Goal: Transaction & Acquisition: Download file/media

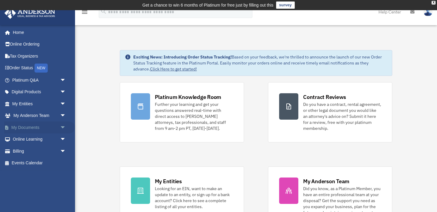
click at [61, 127] on span "arrow_drop_down" at bounding box center [66, 127] width 12 height 12
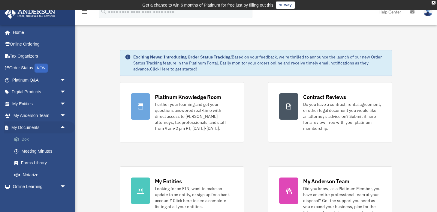
click at [32, 137] on link "Box" at bounding box center [41, 139] width 67 height 12
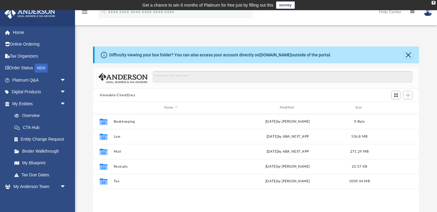
scroll to position [136, 325]
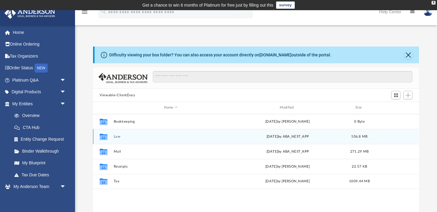
click at [116, 136] on button "Law" at bounding box center [171, 137] width 114 height 4
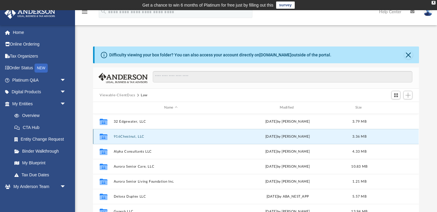
click at [116, 136] on button "916Chestnut, LLC" at bounding box center [171, 137] width 114 height 4
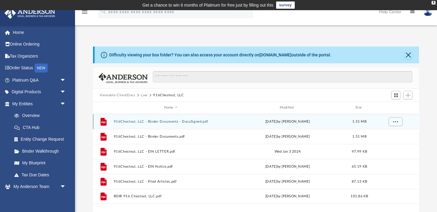
click at [172, 120] on button "916Chestnut, LLC - Binder Documents - DocuSigned.pdf" at bounding box center [171, 122] width 114 height 4
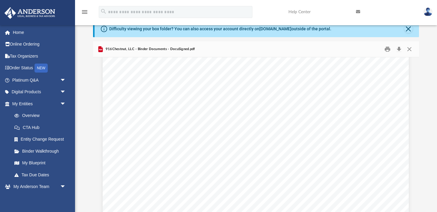
scroll to position [21523, 0]
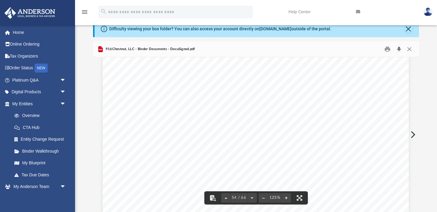
click at [400, 49] on button "Download" at bounding box center [398, 49] width 11 height 9
click at [423, 83] on div "Difficulty viewing your box folder? You can also access your account directly o…" at bounding box center [256, 116] width 362 height 192
click at [408, 49] on button "Close" at bounding box center [409, 49] width 11 height 9
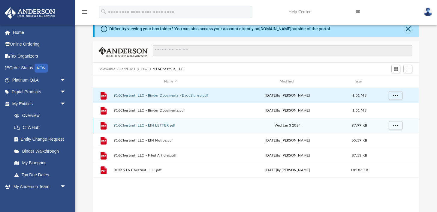
click at [156, 126] on button "916Chestnut, LLC - EIN LETTER.pdf" at bounding box center [171, 126] width 114 height 4
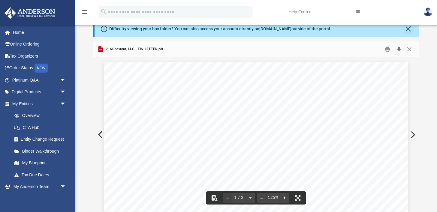
click at [399, 48] on button "Download" at bounding box center [398, 49] width 11 height 9
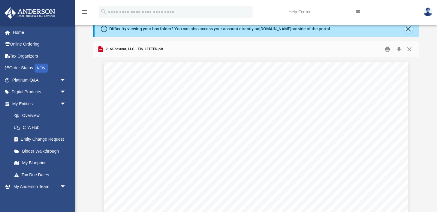
click at [410, 29] on button "Close" at bounding box center [408, 29] width 8 height 8
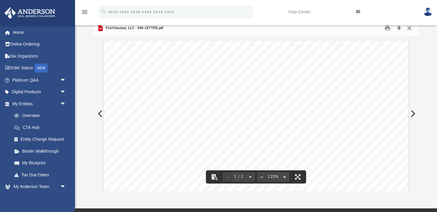
click at [411, 30] on button "Close" at bounding box center [409, 28] width 11 height 9
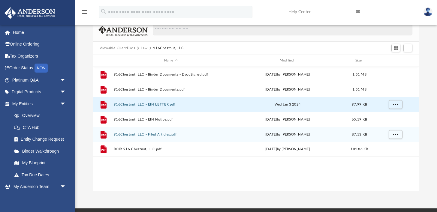
click at [134, 135] on button "916Chestnut, LLC - Filed Articles.pdf" at bounding box center [171, 135] width 114 height 4
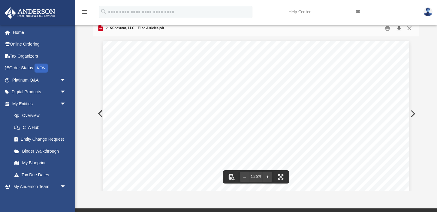
click at [399, 30] on button "Download" at bounding box center [398, 28] width 11 height 9
click at [427, 79] on div "Difficulty viewing your box folder? You can also access your account directly o…" at bounding box center [256, 105] width 362 height 171
click at [411, 29] on button "Close" at bounding box center [409, 28] width 11 height 9
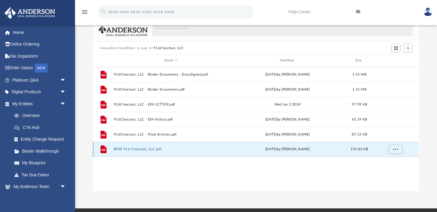
click at [135, 150] on button "BOIR 916 Chestnut, LLC.pdf" at bounding box center [171, 149] width 114 height 4
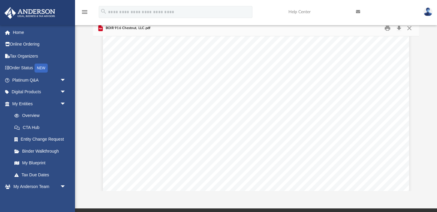
scroll to position [2274, 0]
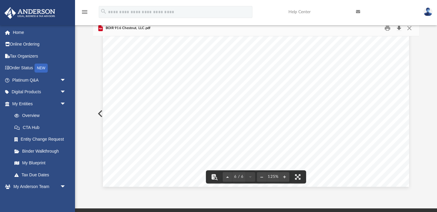
click at [398, 28] on button "Download" at bounding box center [398, 28] width 11 height 9
click at [421, 40] on div "Difficulty viewing your box folder? You can also access your account directly o…" at bounding box center [256, 105] width 362 height 171
click at [410, 28] on button "Close" at bounding box center [409, 28] width 11 height 9
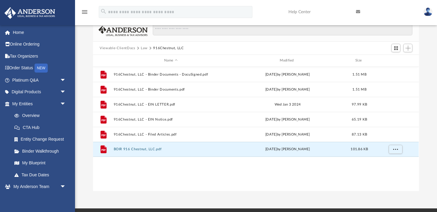
click at [143, 47] on button "Law" at bounding box center [144, 48] width 7 height 5
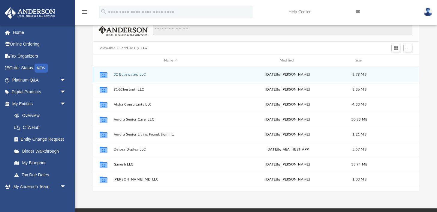
click at [127, 73] on button "32 Edgewater, LLC" at bounding box center [171, 75] width 114 height 4
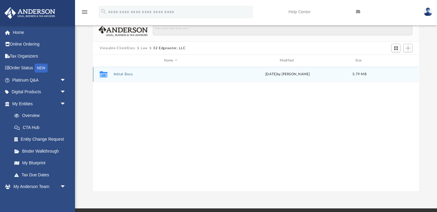
click at [127, 73] on button "Initial Docs" at bounding box center [171, 74] width 114 height 4
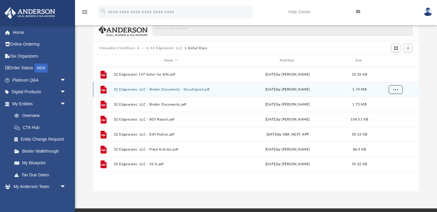
click at [396, 89] on span "More options" at bounding box center [395, 89] width 5 height 3
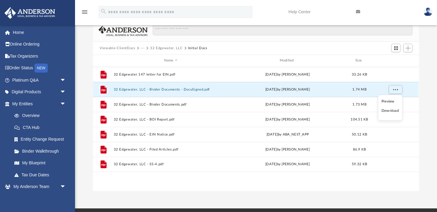
click at [390, 112] on li "Download" at bounding box center [389, 111] width 17 height 6
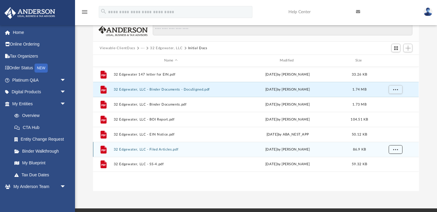
click at [396, 150] on span "More options" at bounding box center [395, 149] width 5 height 3
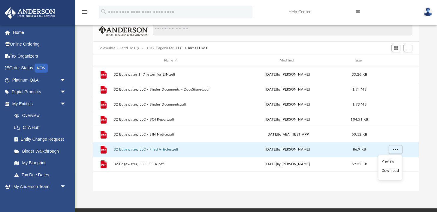
click at [389, 170] on li "Download" at bounding box center [389, 171] width 17 height 6
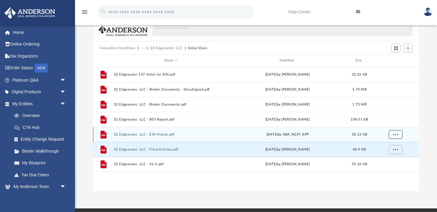
click at [395, 133] on span "More options" at bounding box center [395, 134] width 5 height 3
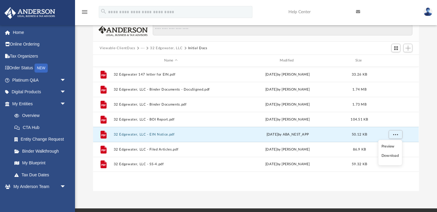
click at [389, 155] on li "Download" at bounding box center [389, 156] width 17 height 6
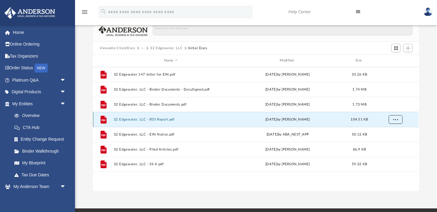
click at [395, 120] on span "More options" at bounding box center [395, 119] width 5 height 3
click at [390, 142] on li "Download" at bounding box center [389, 141] width 17 height 6
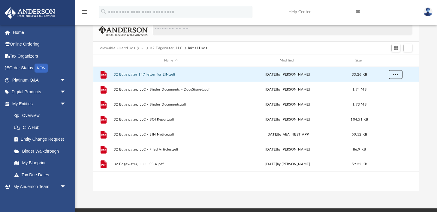
click at [394, 77] on button "More options" at bounding box center [395, 74] width 14 height 9
click at [389, 97] on li "Download" at bounding box center [389, 96] width 17 height 6
click at [428, 104] on div "Difficulty viewing your box folder? You can also access your account directly o…" at bounding box center [256, 105] width 362 height 171
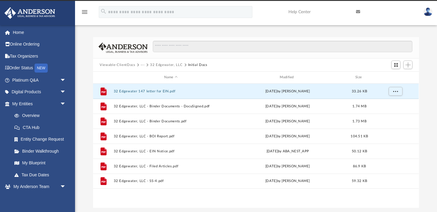
scroll to position [0, 0]
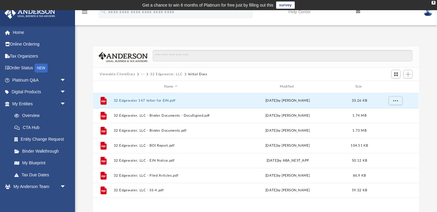
click at [143, 75] on button "···" at bounding box center [143, 74] width 4 height 5
click at [147, 85] on li "Law" at bounding box center [147, 85] width 7 height 6
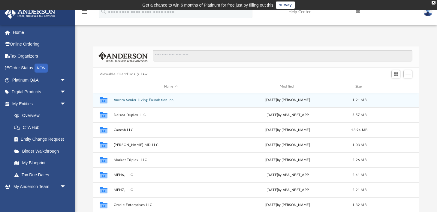
scroll to position [64, 0]
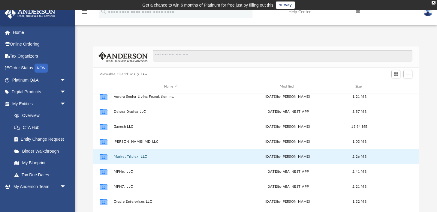
click at [133, 155] on button "Market Triplex, LLC" at bounding box center [171, 157] width 114 height 4
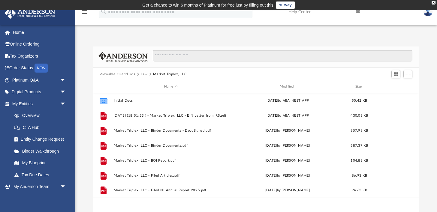
scroll to position [0, 0]
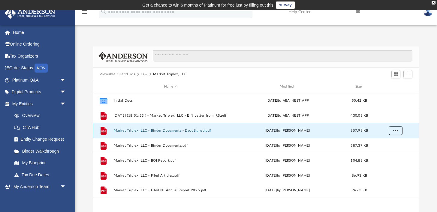
click at [394, 130] on span "More options" at bounding box center [395, 130] width 5 height 3
click at [390, 151] on li "Download" at bounding box center [389, 152] width 17 height 6
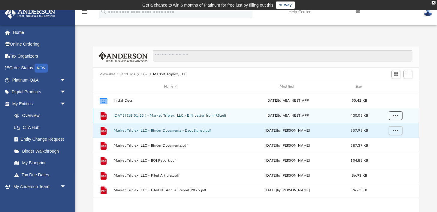
click at [395, 114] on span "More options" at bounding box center [395, 115] width 5 height 3
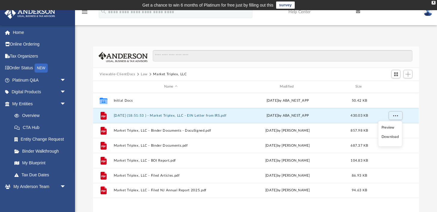
click at [390, 137] on li "Download" at bounding box center [389, 137] width 17 height 6
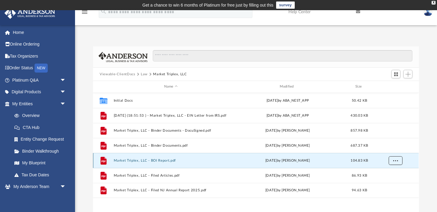
click at [394, 160] on span "More options" at bounding box center [395, 160] width 5 height 3
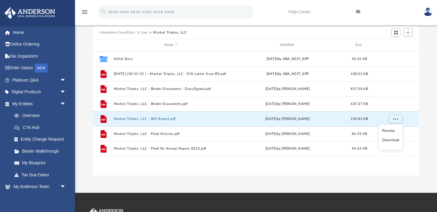
scroll to position [46, 0]
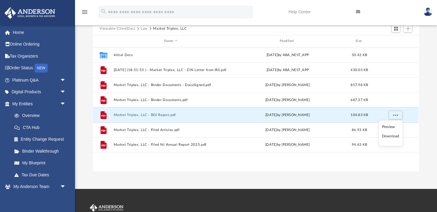
click at [392, 136] on li "Download" at bounding box center [390, 136] width 17 height 6
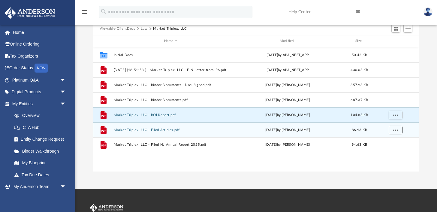
click at [397, 131] on span "More options" at bounding box center [395, 129] width 5 height 3
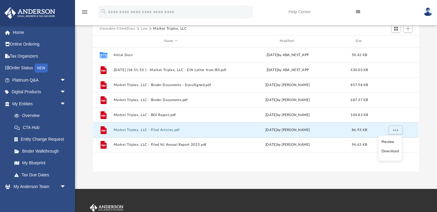
click at [390, 152] on li "Download" at bounding box center [389, 151] width 17 height 6
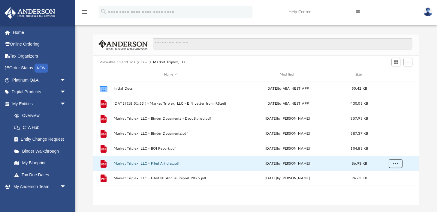
scroll to position [6, 0]
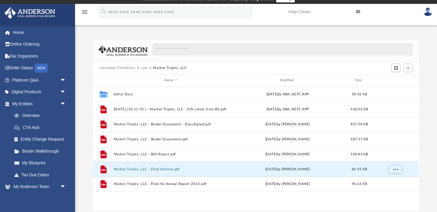
click at [144, 67] on button "Law" at bounding box center [144, 67] width 7 height 5
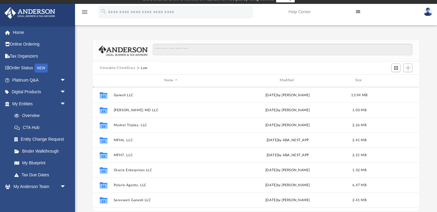
scroll to position [88, 0]
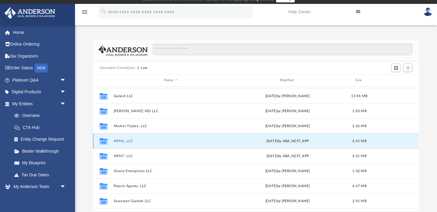
click at [126, 141] on button "MFH6, LLC" at bounding box center [171, 141] width 114 height 4
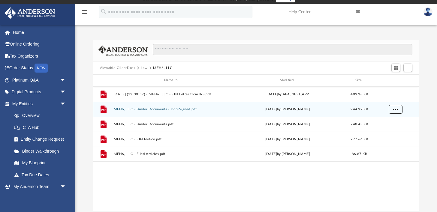
click at [396, 107] on span "More options" at bounding box center [395, 108] width 5 height 3
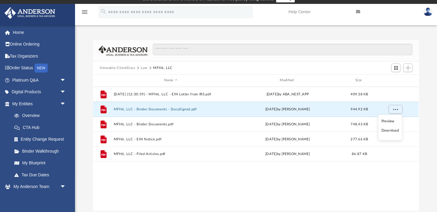
click at [388, 131] on li "Download" at bounding box center [389, 130] width 17 height 6
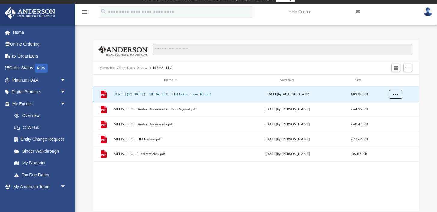
click at [396, 94] on span "More options" at bounding box center [395, 93] width 5 height 3
click at [392, 115] on li "Download" at bounding box center [389, 115] width 17 height 6
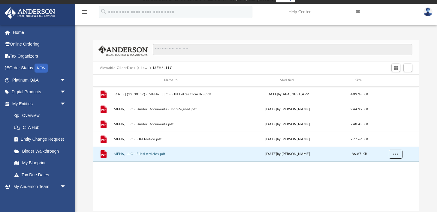
click at [396, 155] on span "More options" at bounding box center [395, 153] width 5 height 3
click at [391, 176] on li "Download" at bounding box center [389, 175] width 17 height 6
